Goal: Contribute content

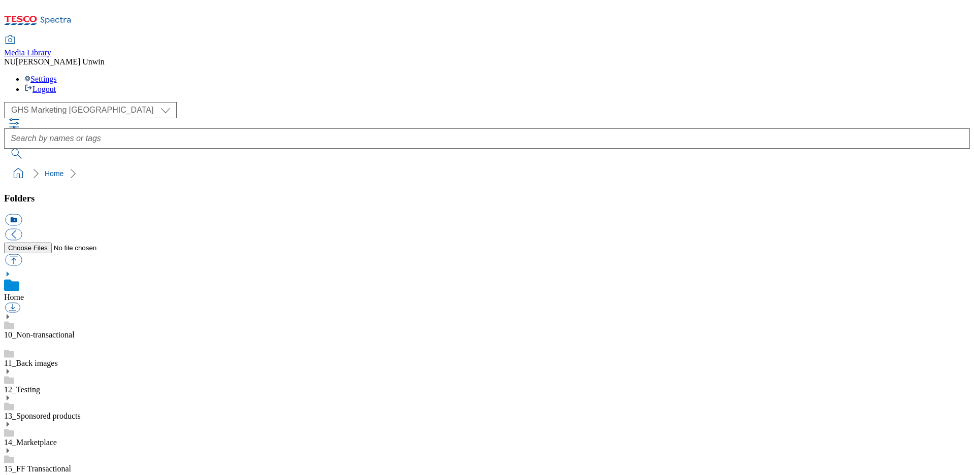
scroll to position [80, 0]
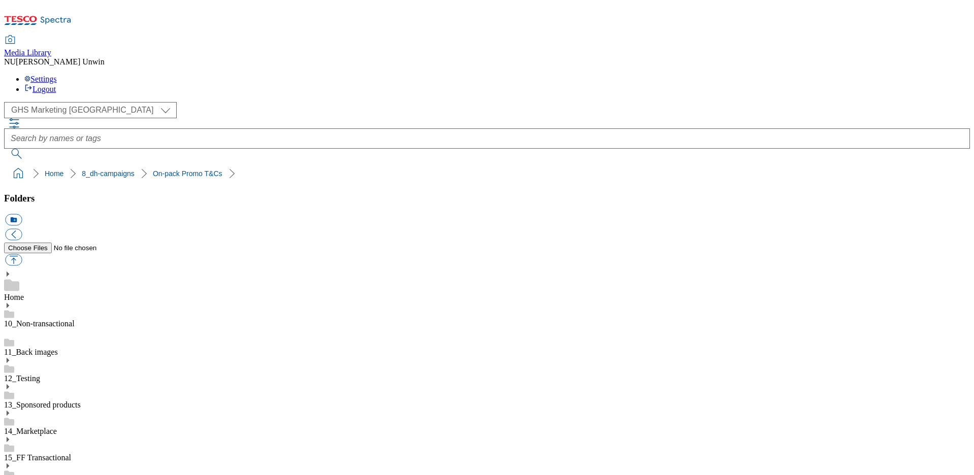
scroll to position [392, 0]
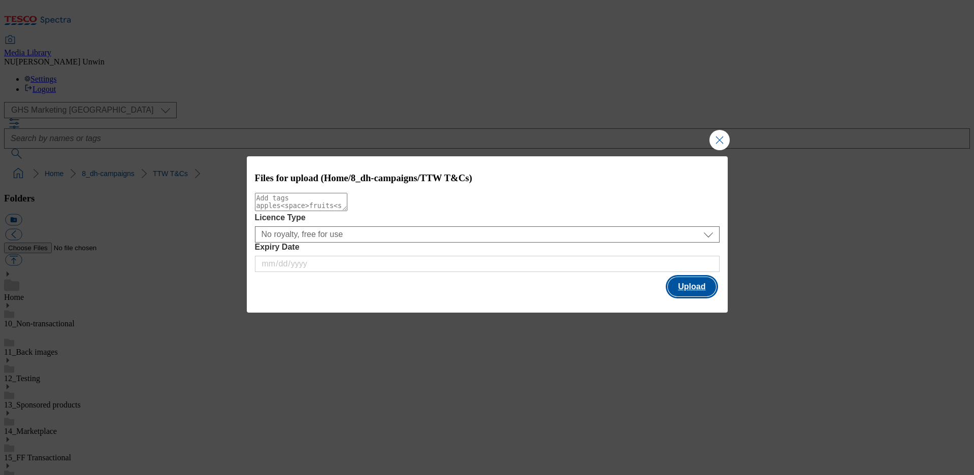
click at [697, 290] on button "Upload" at bounding box center [691, 286] width 48 height 19
